Goal: Information Seeking & Learning: Find specific fact

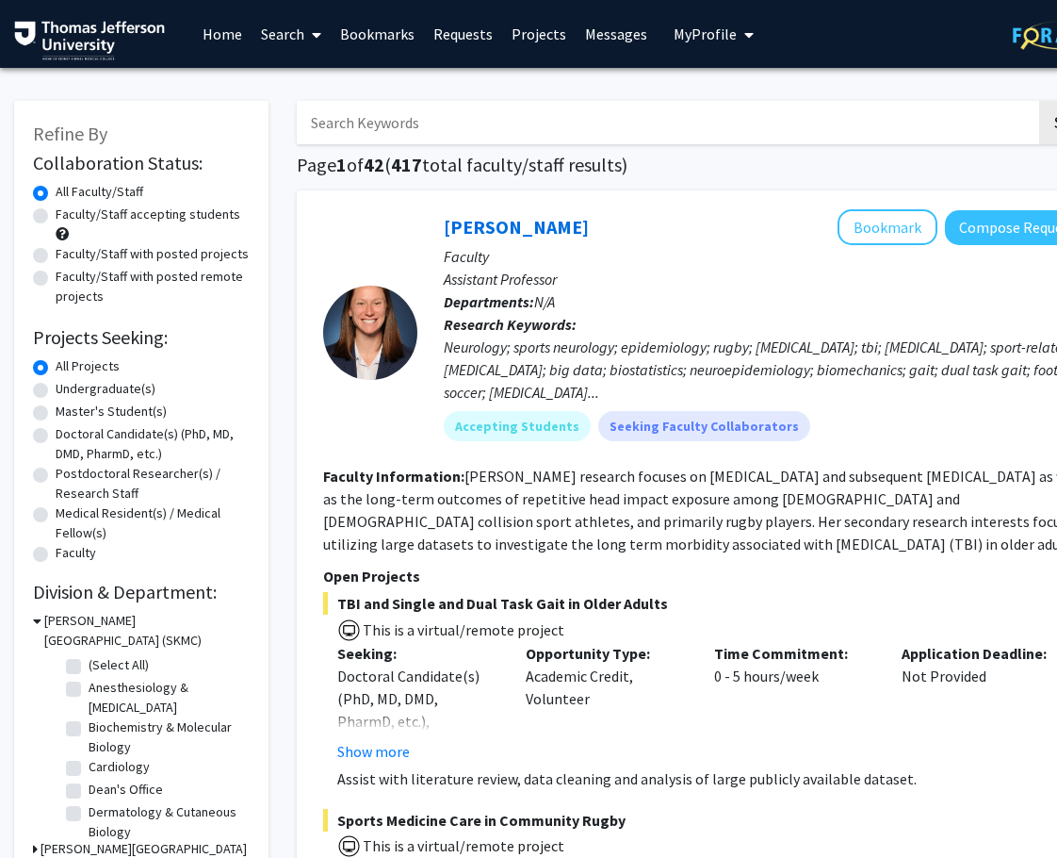
click at [402, 127] on input "Search Keywords" at bounding box center [667, 122] width 740 height 43
type input "[PERSON_NAME]"
click at [1039, 101] on button "Search" at bounding box center [1077, 122] width 77 height 43
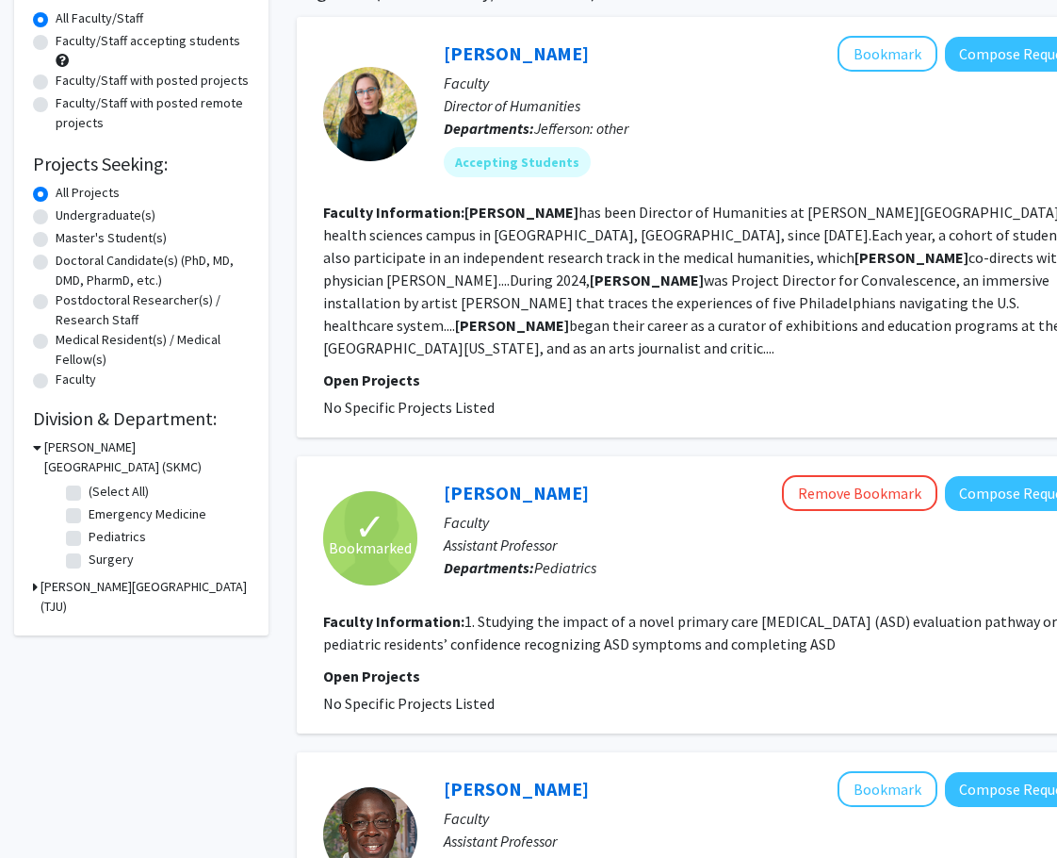
scroll to position [224, 0]
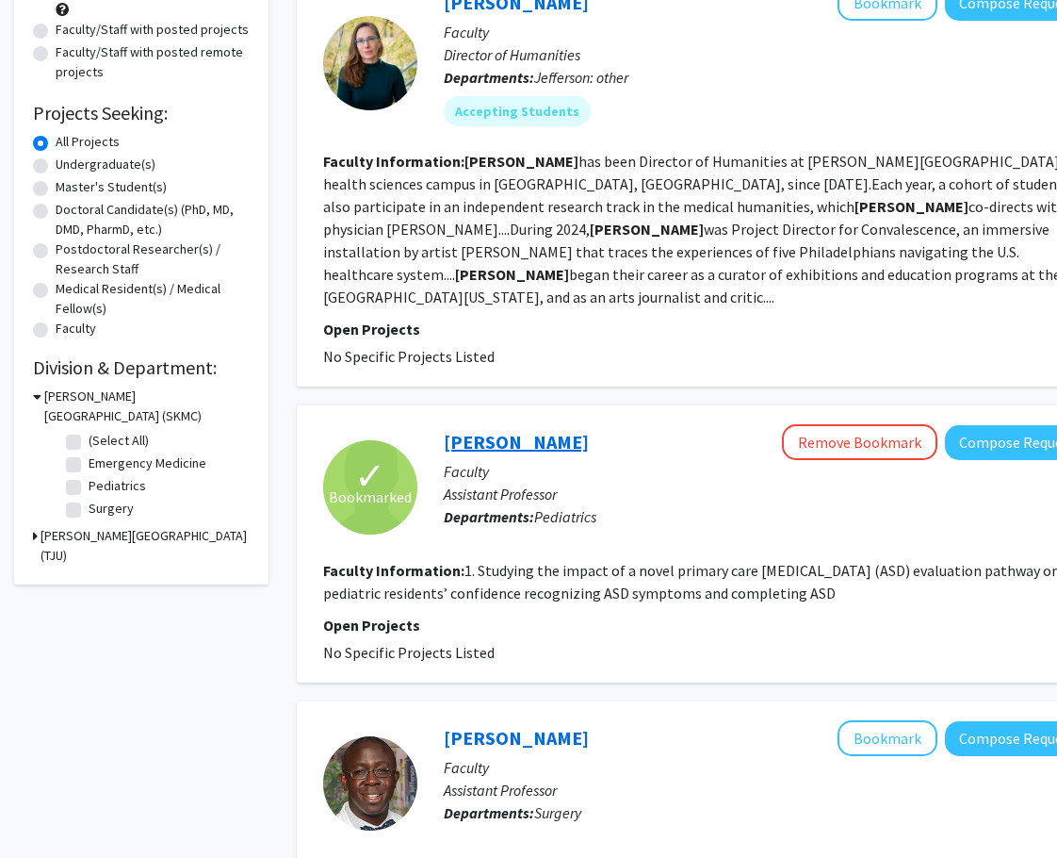
click at [517, 430] on link "[PERSON_NAME]" at bounding box center [516, 442] width 145 height 24
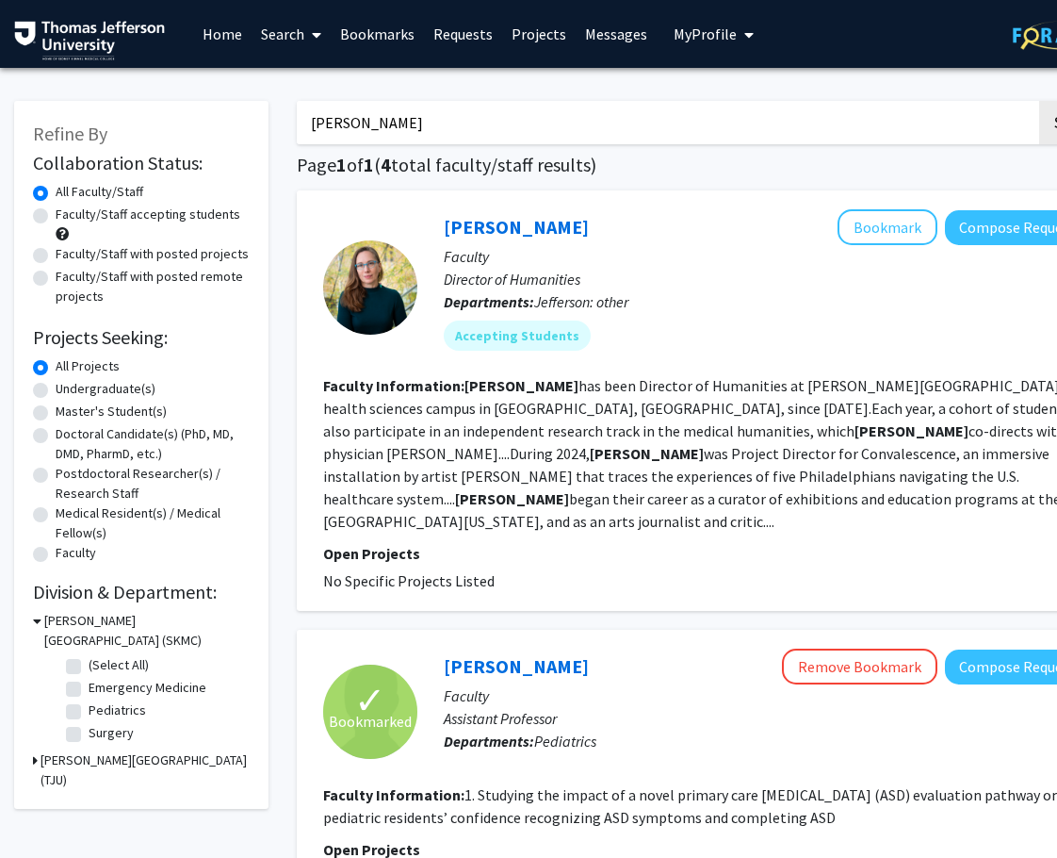
click at [371, 118] on input "[PERSON_NAME]" at bounding box center [667, 122] width 740 height 43
click at [1039, 101] on button "Search" at bounding box center [1077, 122] width 77 height 43
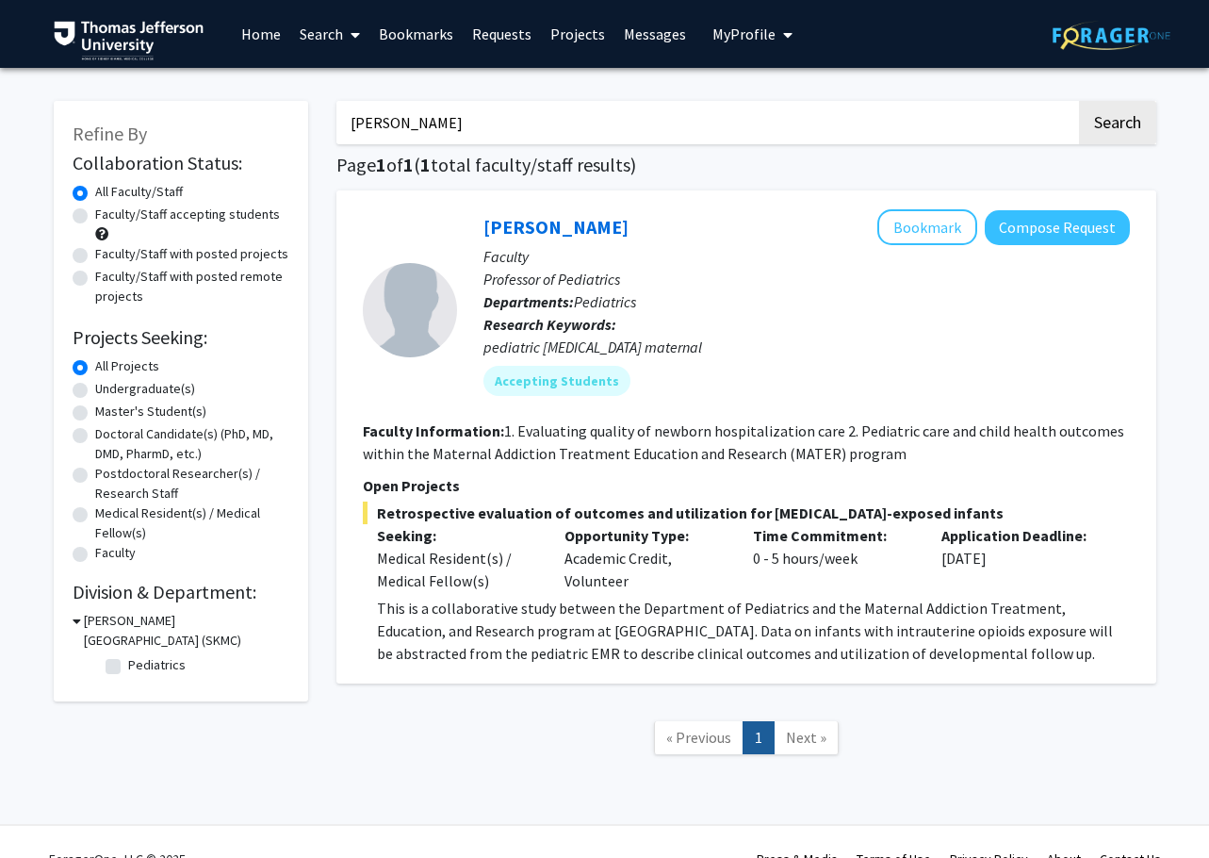
click at [1056, 101] on button "Search" at bounding box center [1117, 122] width 77 height 43
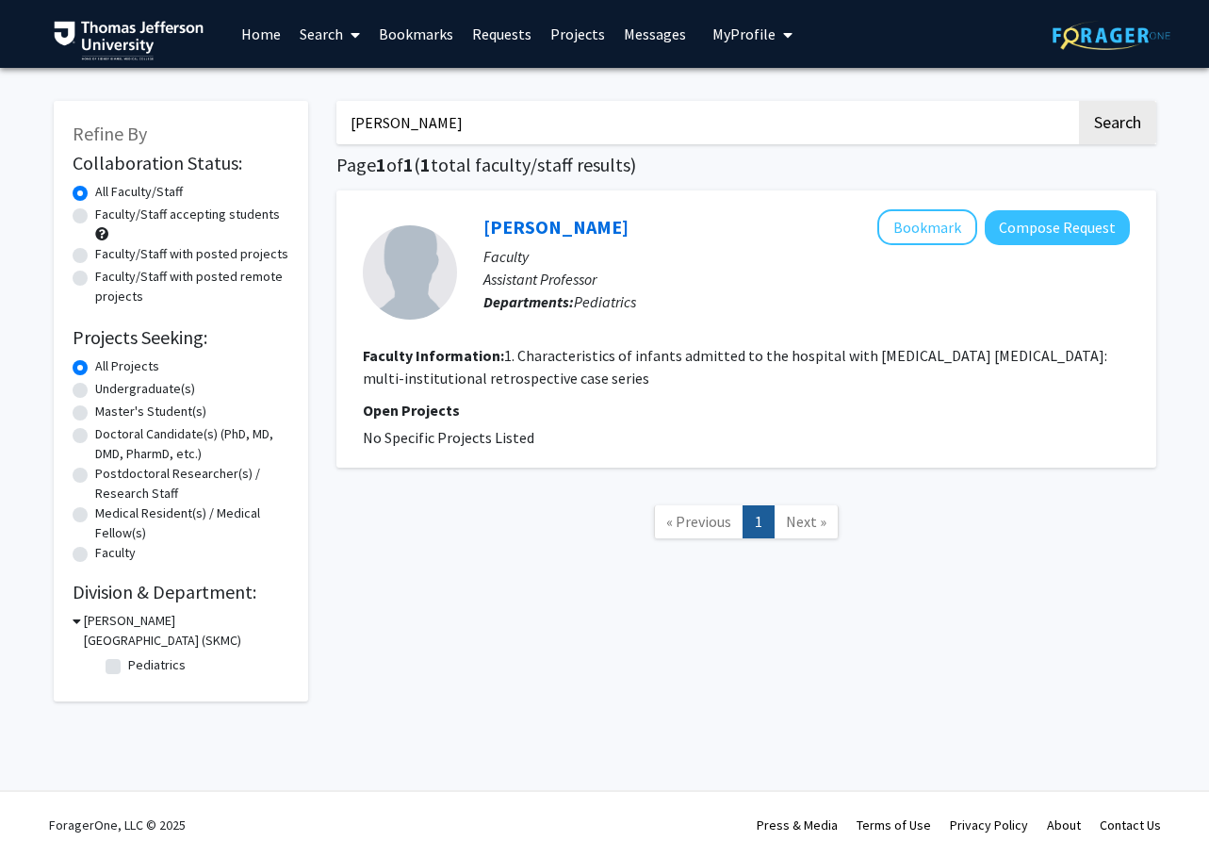
click at [1056, 101] on button "Search" at bounding box center [1117, 122] width 77 height 43
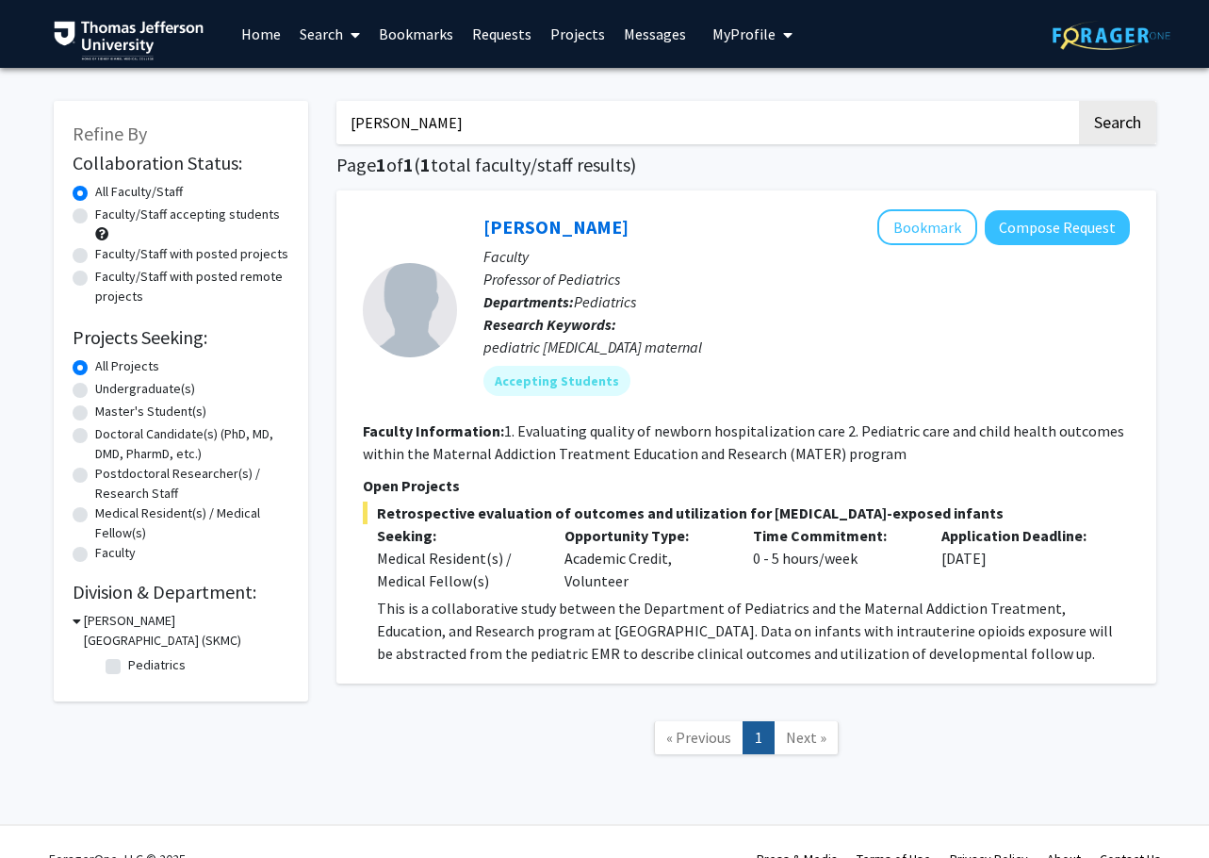
click at [1056, 101] on button "Search" at bounding box center [1117, 122] width 77 height 43
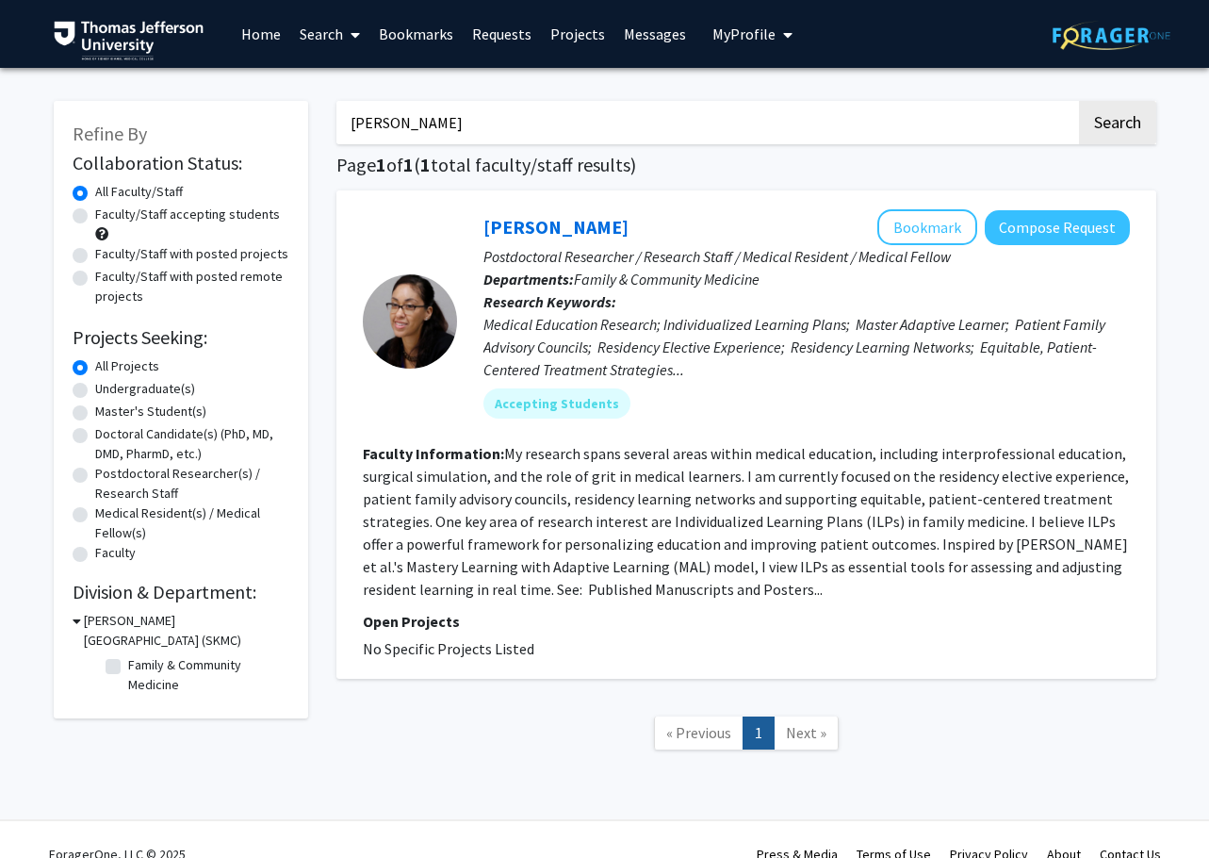
click at [1056, 101] on button "Search" at bounding box center [1117, 122] width 77 height 43
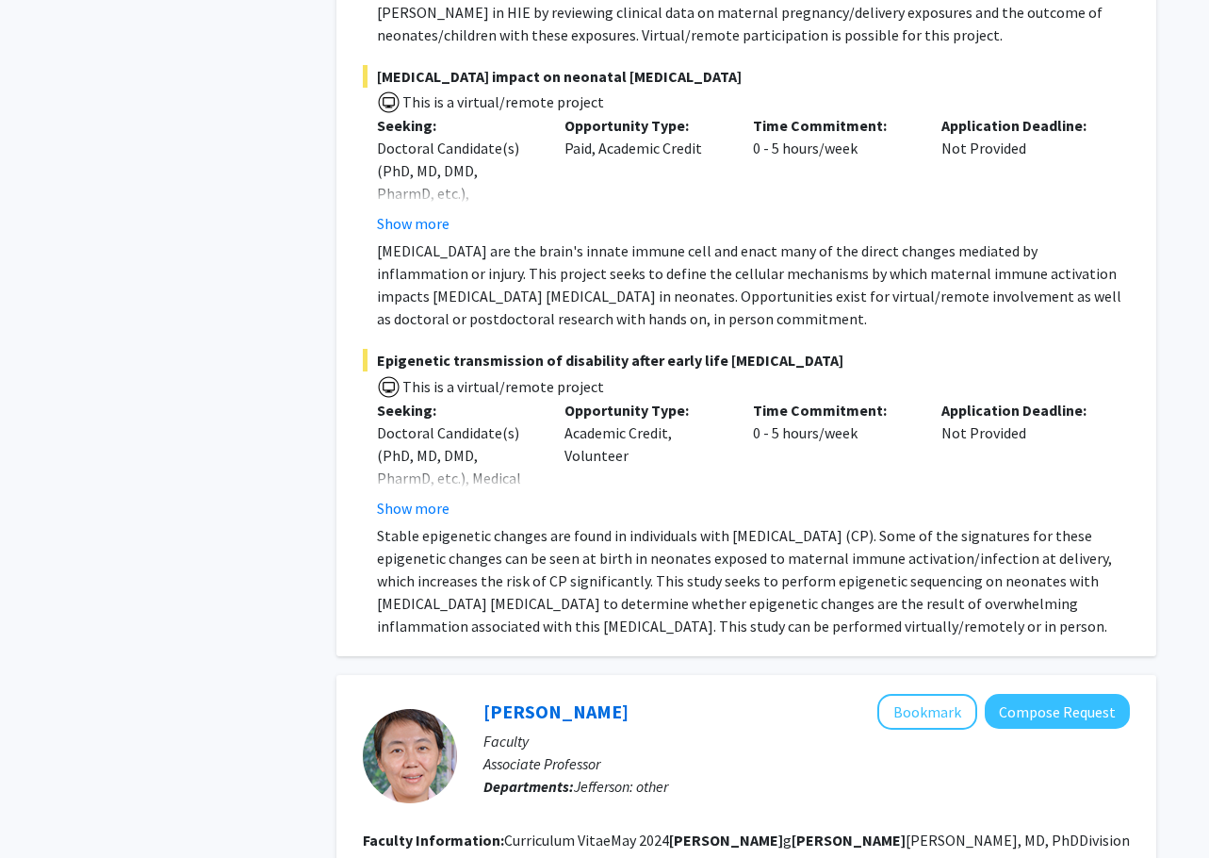
scroll to position [773, 0]
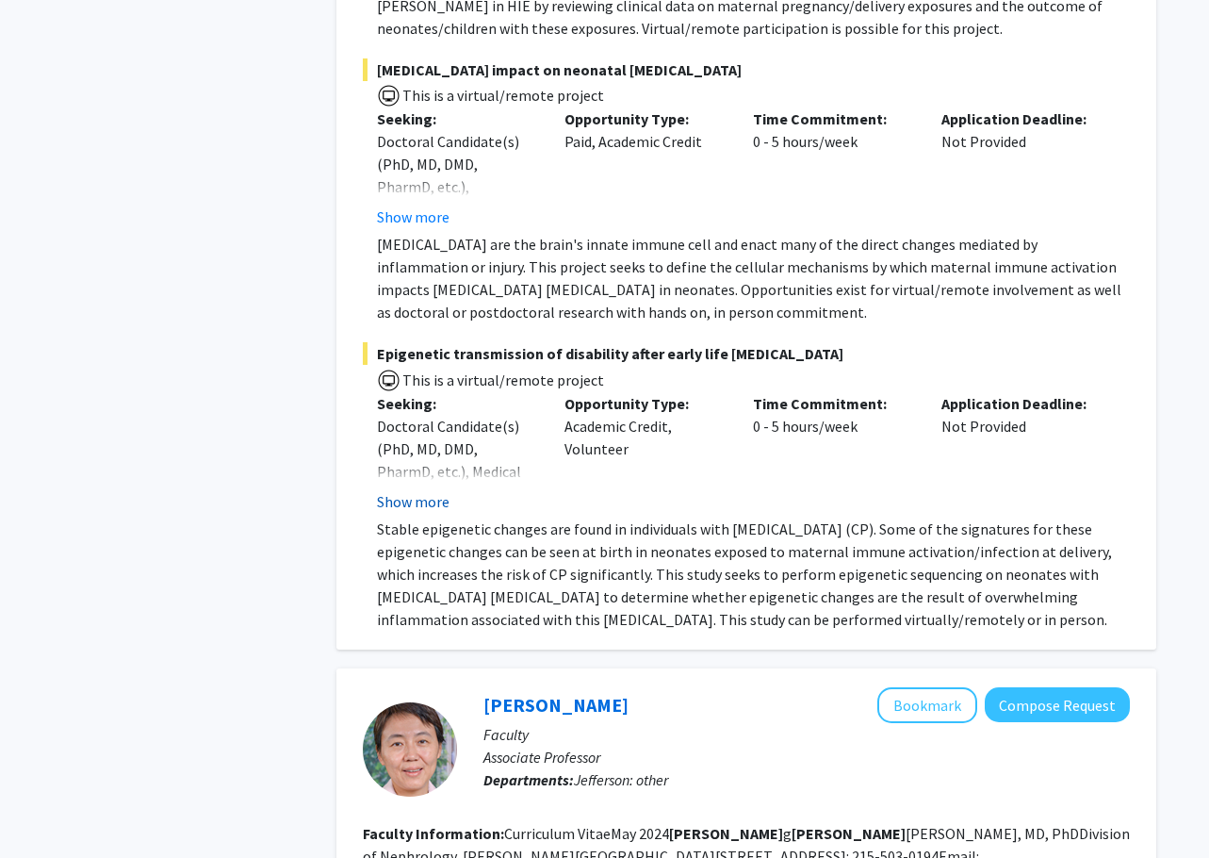
click at [438, 494] on button "Show more" at bounding box center [413, 501] width 73 height 23
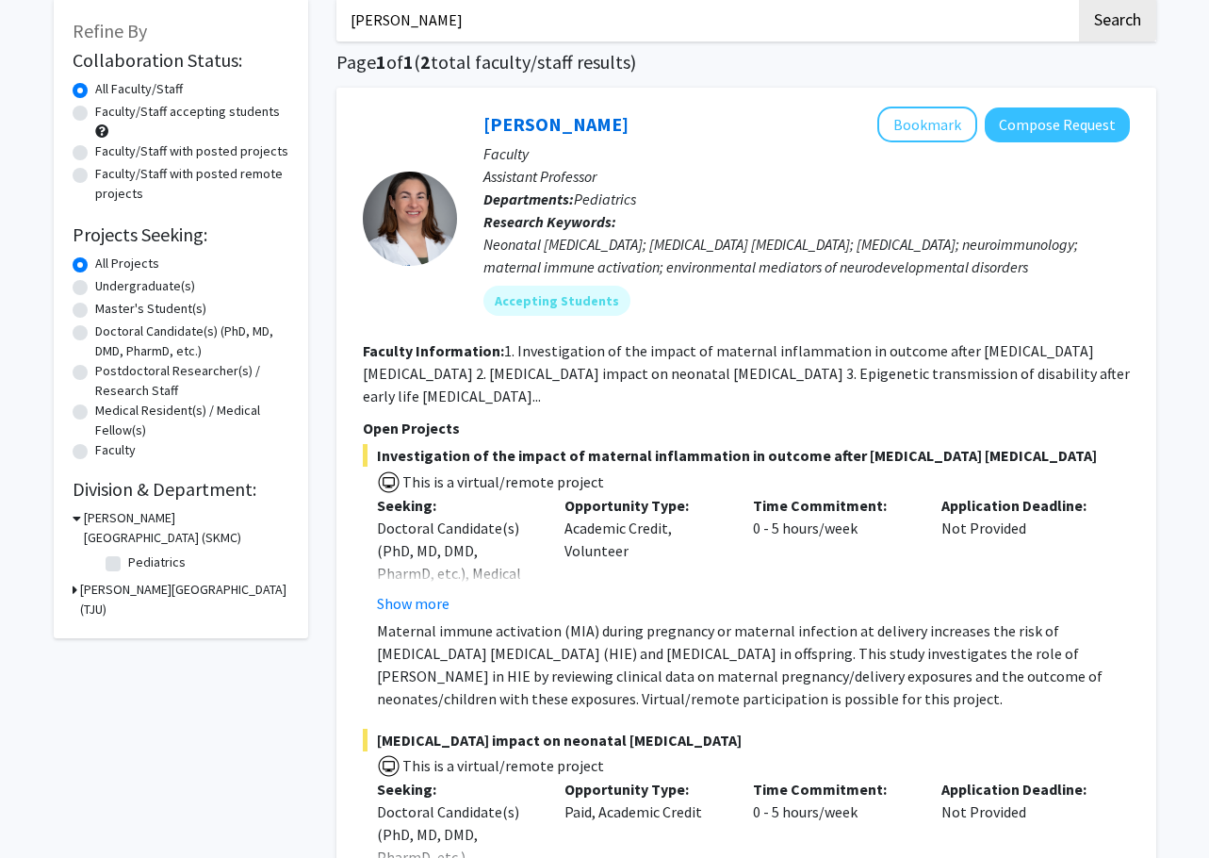
scroll to position [0, 0]
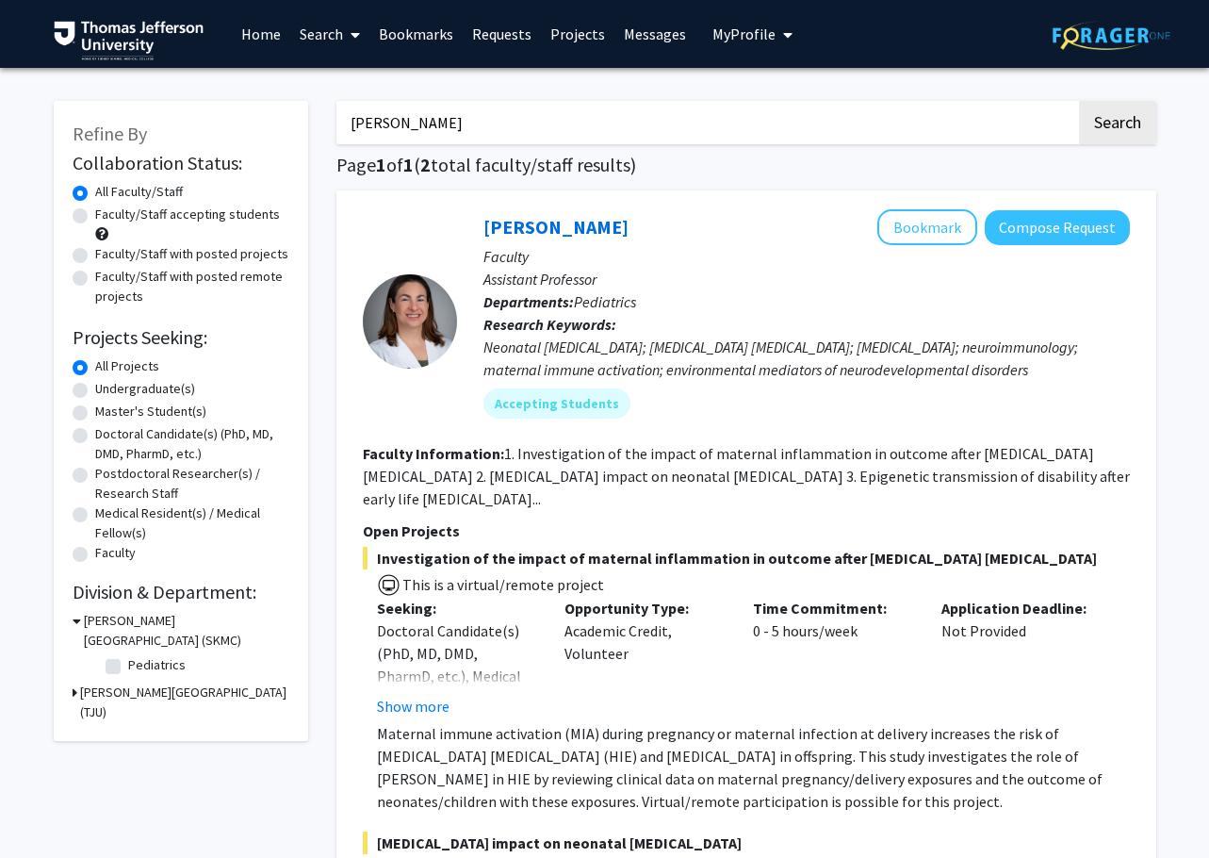
click at [395, 127] on input "[PERSON_NAME]" at bounding box center [706, 122] width 740 height 43
click at [406, 102] on input "[PERSON_NAME]" at bounding box center [706, 122] width 740 height 43
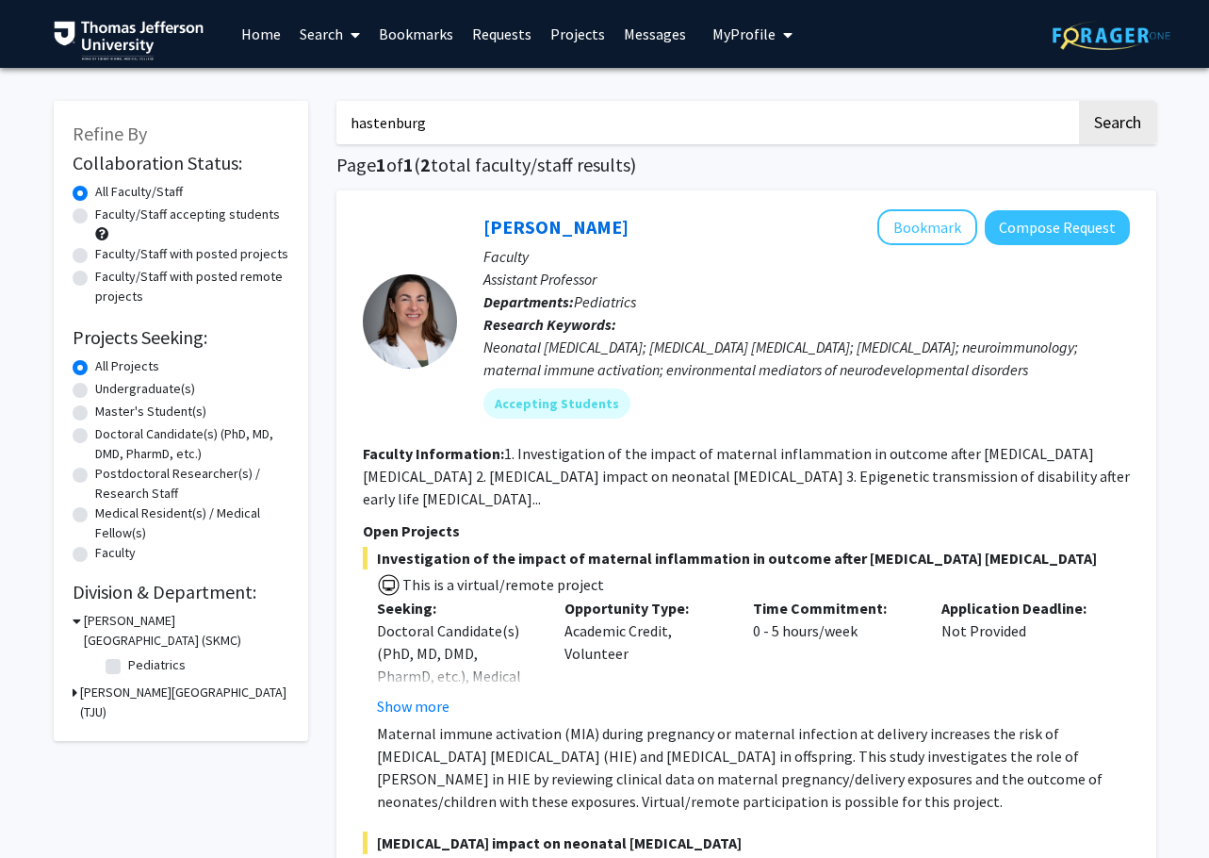
click at [1056, 101] on button "Search" at bounding box center [1117, 122] width 77 height 43
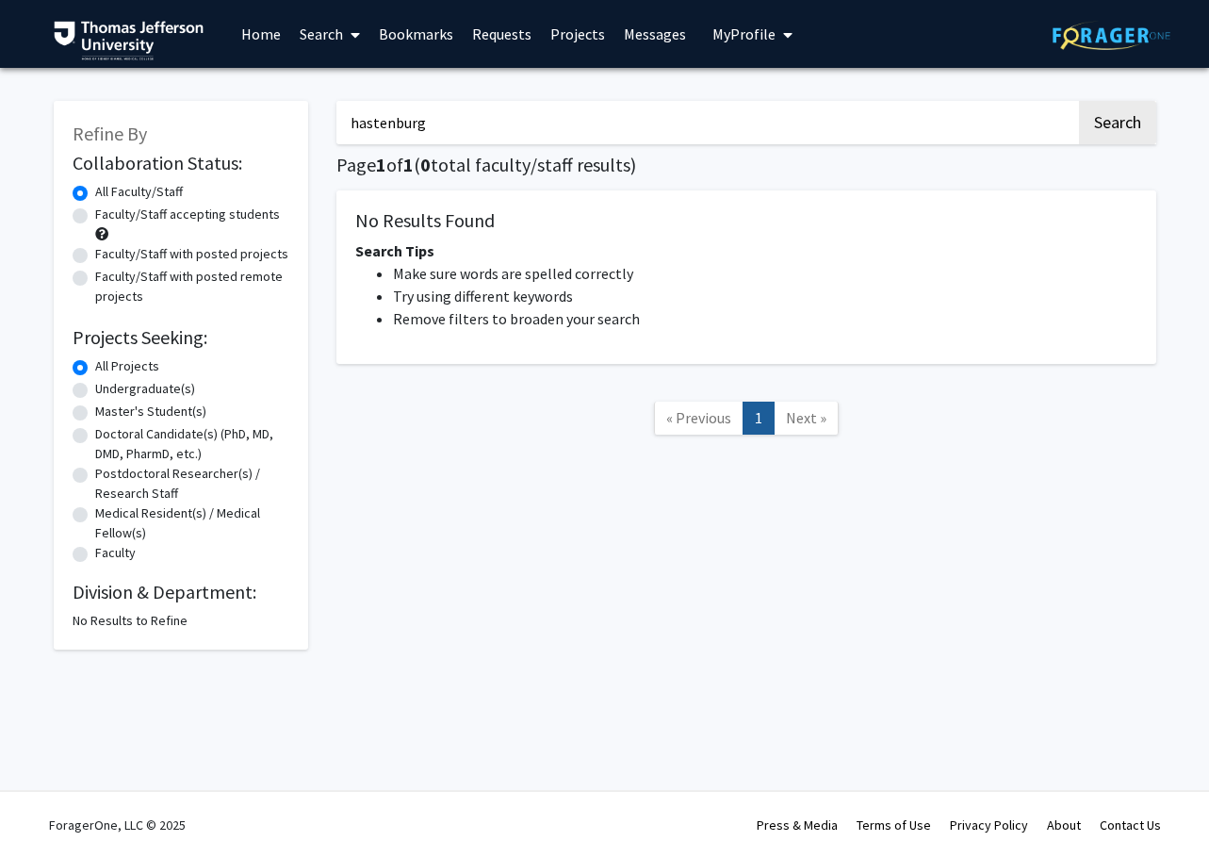
click at [402, 124] on input "hastenburg" at bounding box center [706, 122] width 740 height 43
click at [1056, 101] on button "Search" at bounding box center [1117, 122] width 77 height 43
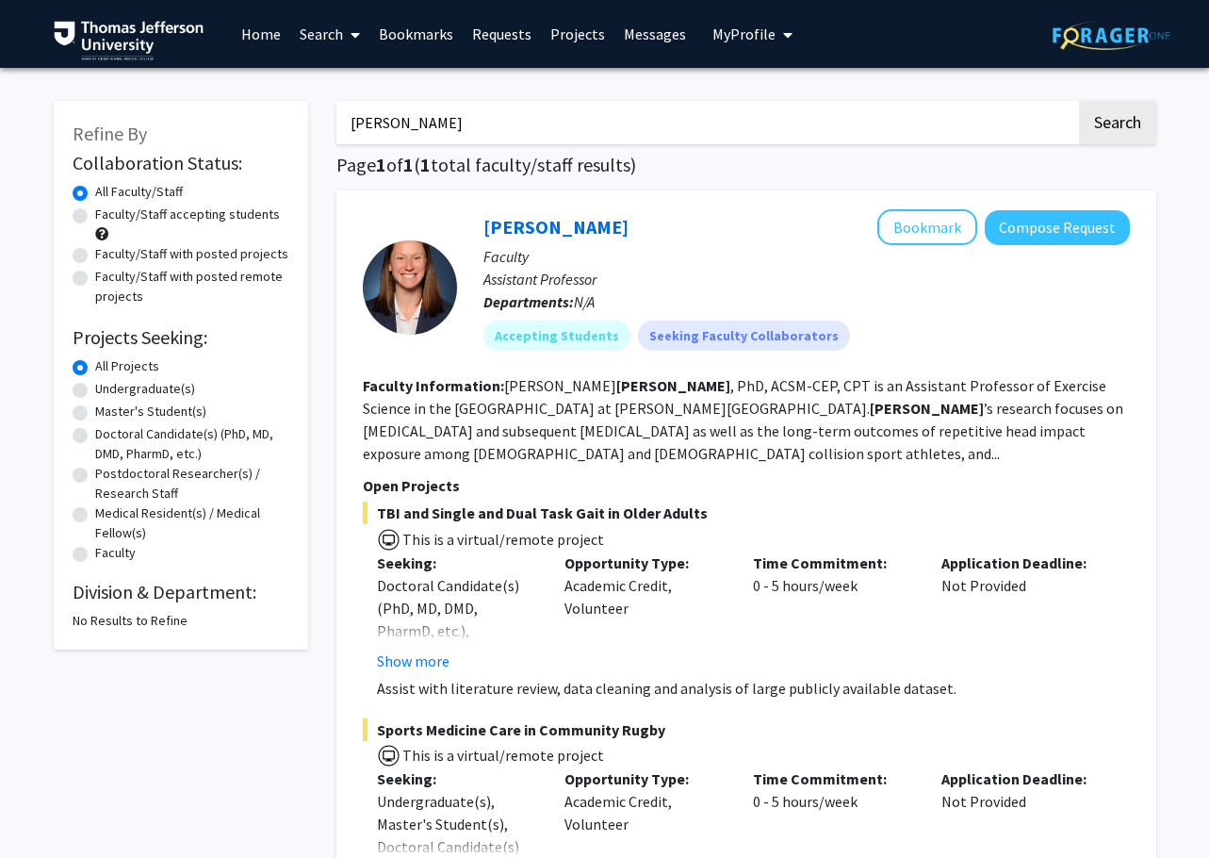
click at [400, 127] on input "[PERSON_NAME]" at bounding box center [706, 122] width 740 height 43
type input "[PERSON_NAME]"
click at [1056, 101] on button "Search" at bounding box center [1117, 122] width 77 height 43
